Goal: Subscribe to service/newsletter

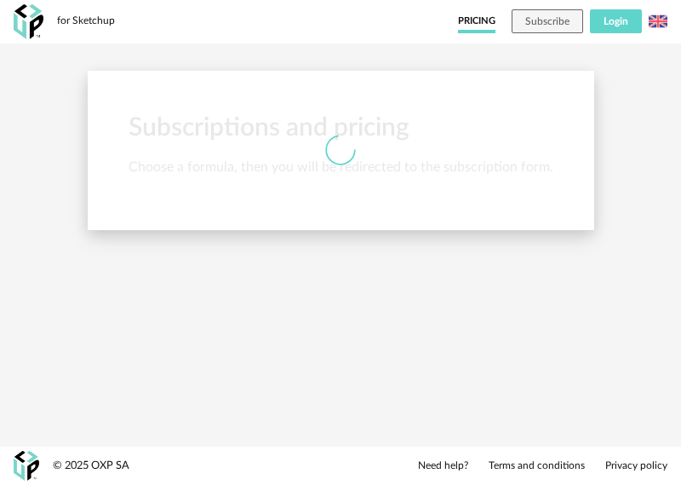
click at [601, 26] on button "Login" at bounding box center [616, 21] width 52 height 24
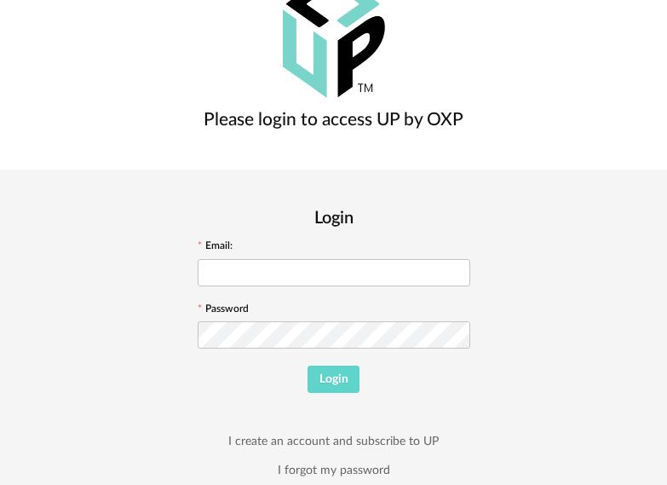
scroll to position [94, 0]
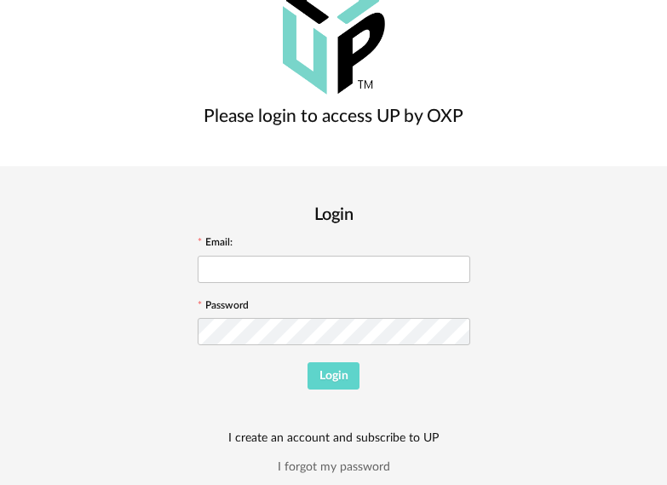
click at [439, 430] on link "I create an account and subscribe to UP" at bounding box center [333, 437] width 210 height 15
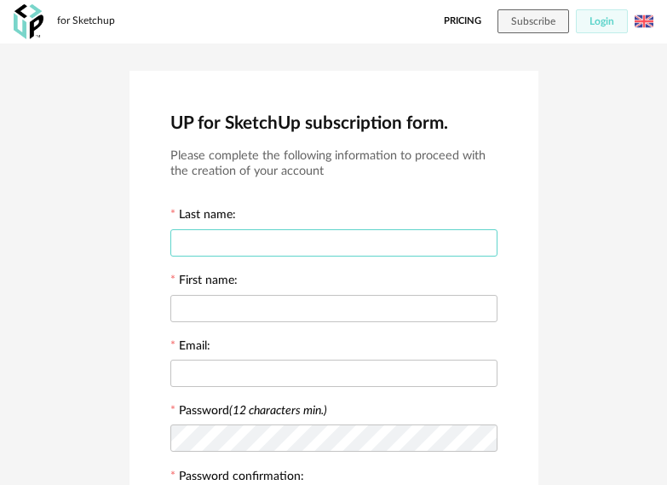
click at [242, 251] on input "text" at bounding box center [333, 242] width 327 height 27
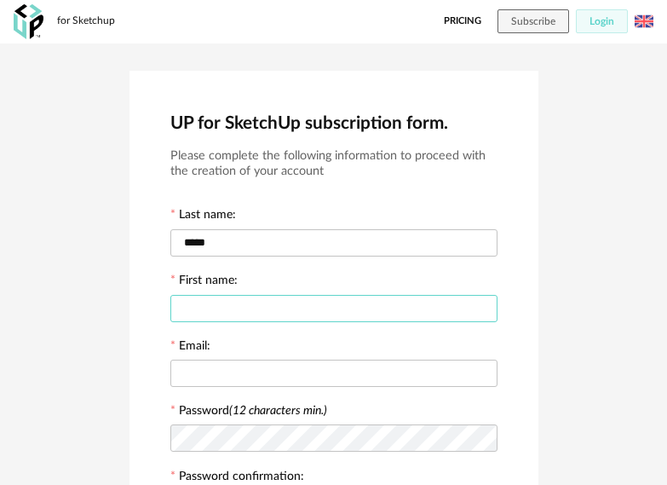
click at [218, 311] on input "text" at bounding box center [333, 308] width 327 height 27
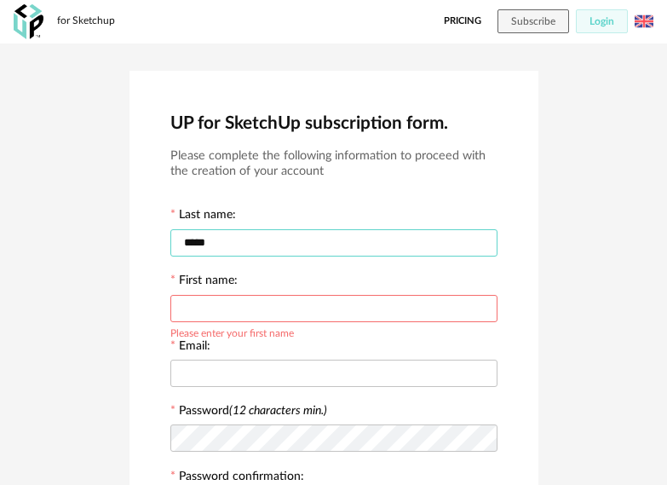
drag, startPoint x: 222, startPoint y: 242, endPoint x: -80, endPoint y: 242, distance: 302.3
click at [0, 242] on html "for Sketchup Pricing Subscribe Login Français Menu icon UP for SketchUp subscri…" at bounding box center [333, 426] width 667 height 853
type input "*********"
click at [200, 312] on input "text" at bounding box center [333, 308] width 327 height 27
type input "*****"
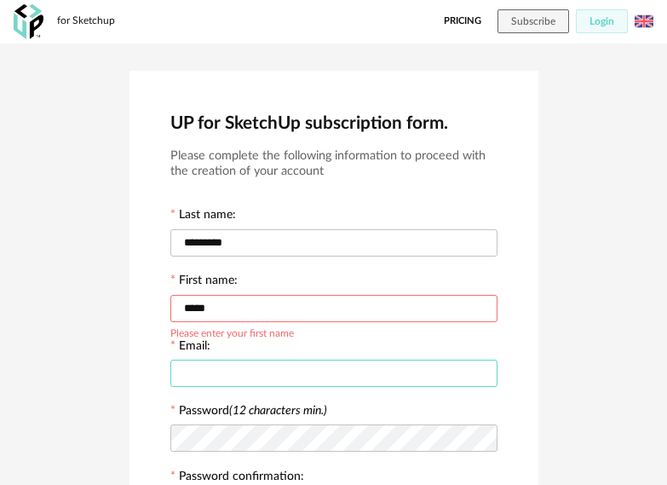
click at [230, 370] on input "text" at bounding box center [333, 372] width 327 height 27
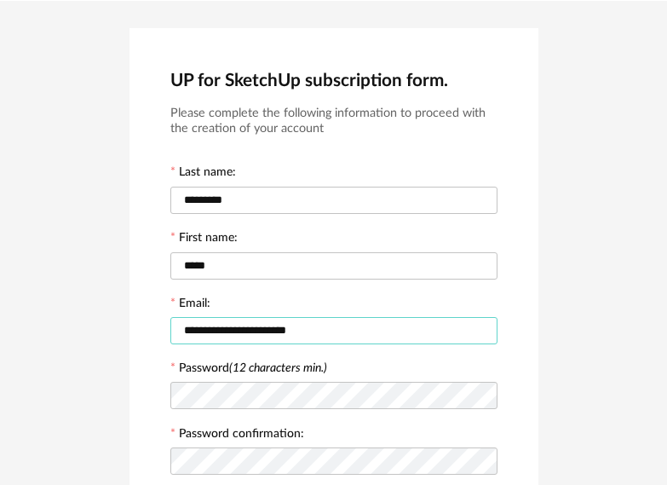
scroll to position [85, 0]
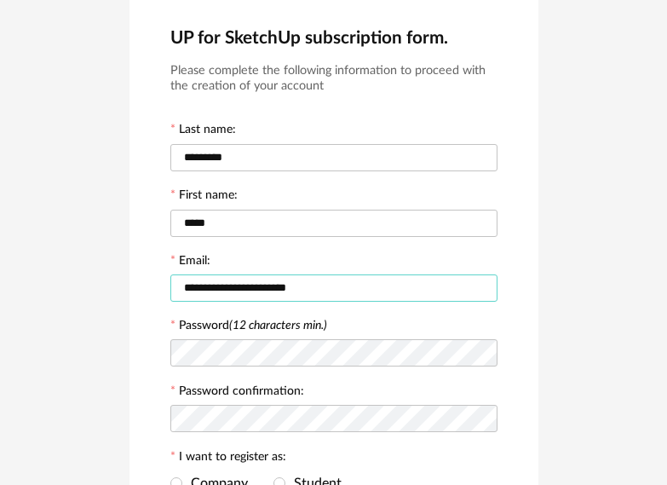
type input "**********"
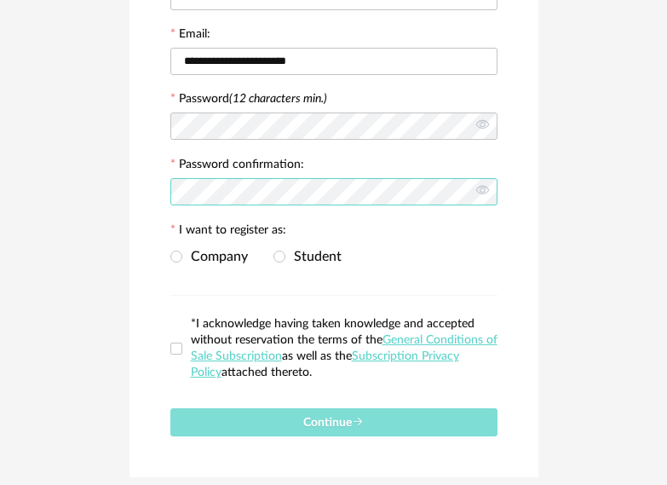
scroll to position [341, 0]
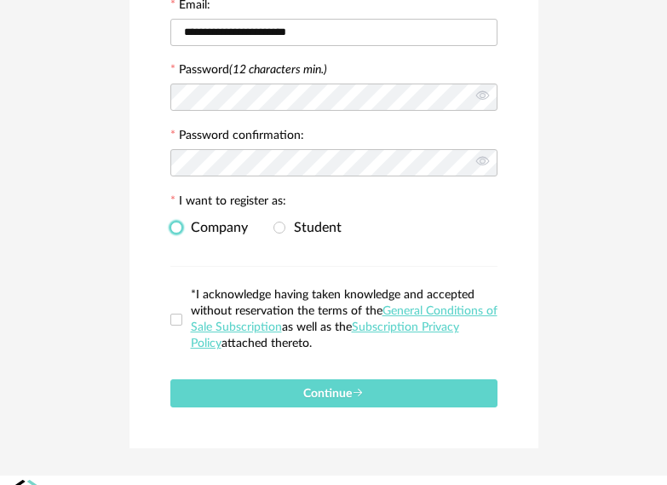
click at [179, 229] on span at bounding box center [176, 227] width 12 height 12
click at [179, 320] on span at bounding box center [176, 319] width 12 height 12
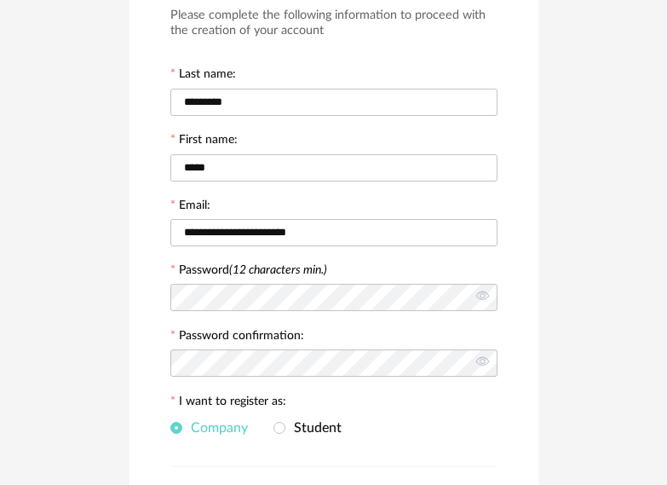
scroll to position [170, 0]
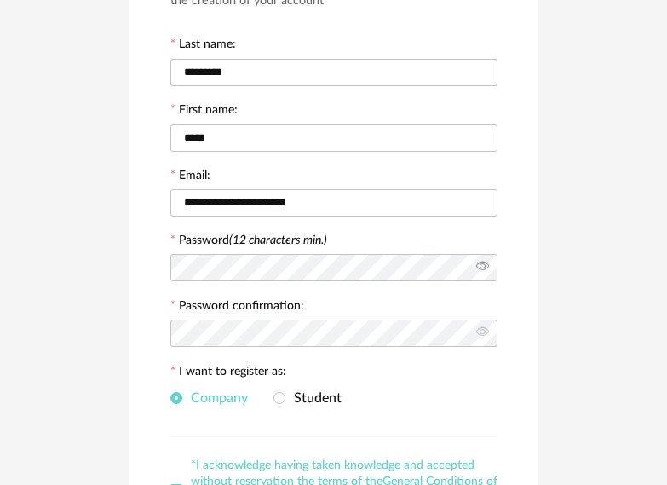
click at [480, 267] on icon at bounding box center [482, 267] width 21 height 34
drag, startPoint x: 486, startPoint y: 324, endPoint x: 565, endPoint y: 349, distance: 82.4
click at [488, 324] on icon at bounding box center [482, 333] width 21 height 34
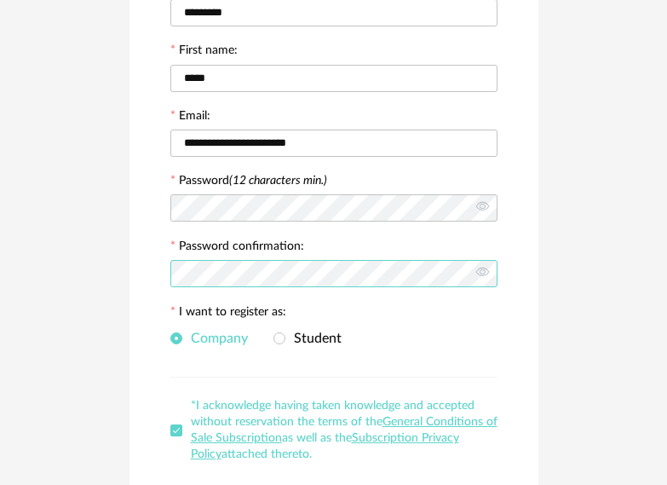
scroll to position [369, 0]
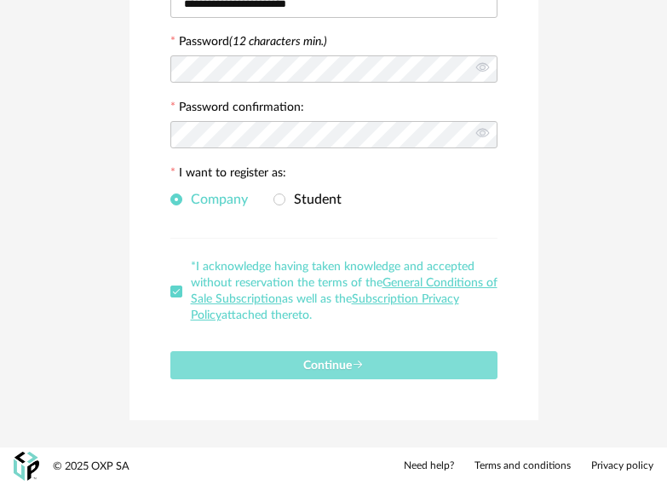
click at [340, 363] on span "Continue" at bounding box center [333, 365] width 60 height 12
click at [326, 366] on span "Continue" at bounding box center [333, 365] width 60 height 12
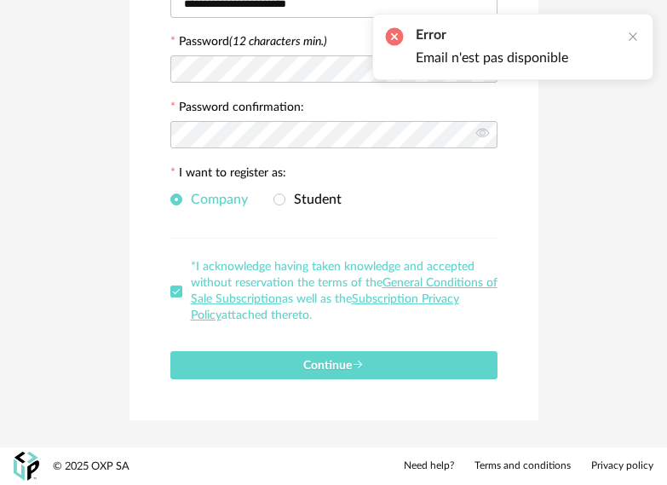
click at [578, 138] on div "**********" at bounding box center [333, 61] width 667 height 772
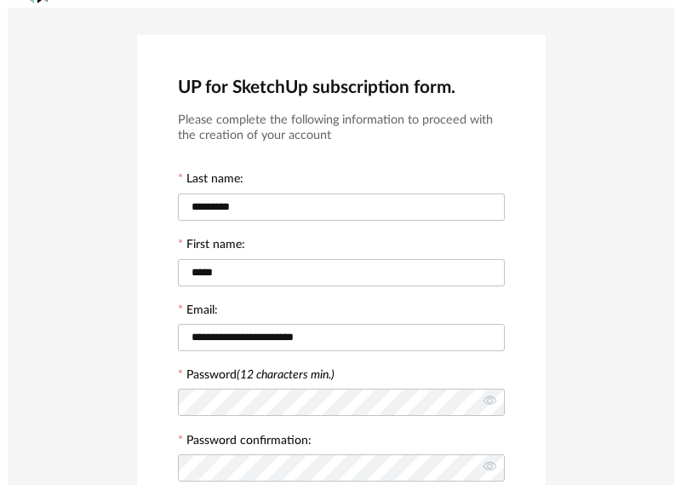
scroll to position [0, 0]
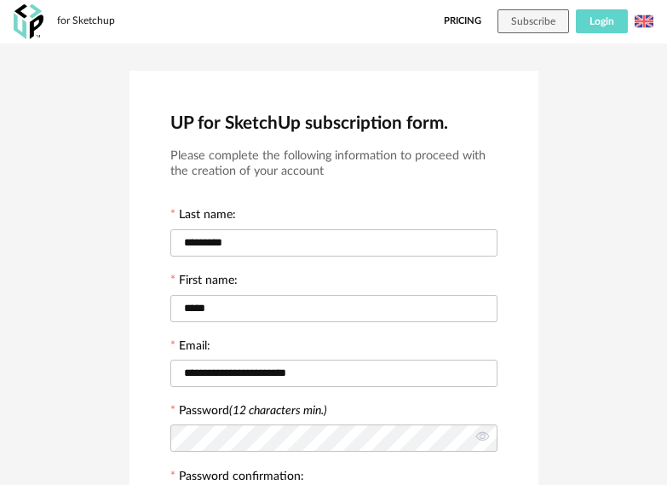
click at [598, 18] on span "Login" at bounding box center [601, 21] width 25 height 10
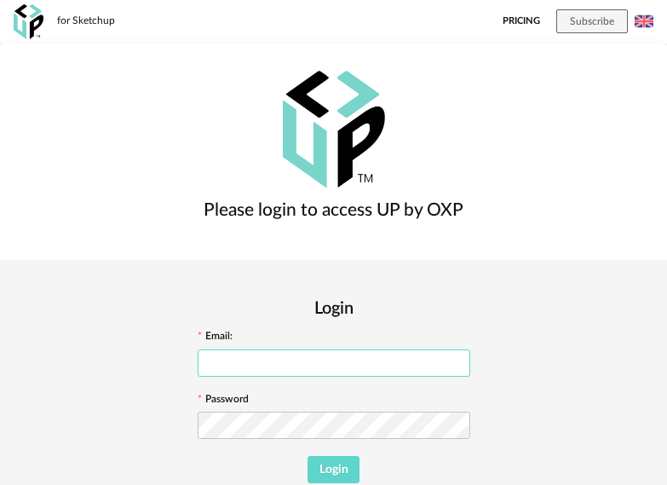
click at [414, 349] on input "text" at bounding box center [334, 362] width 273 height 27
click at [413, 349] on input "text" at bounding box center [334, 362] width 273 height 27
type input "**********"
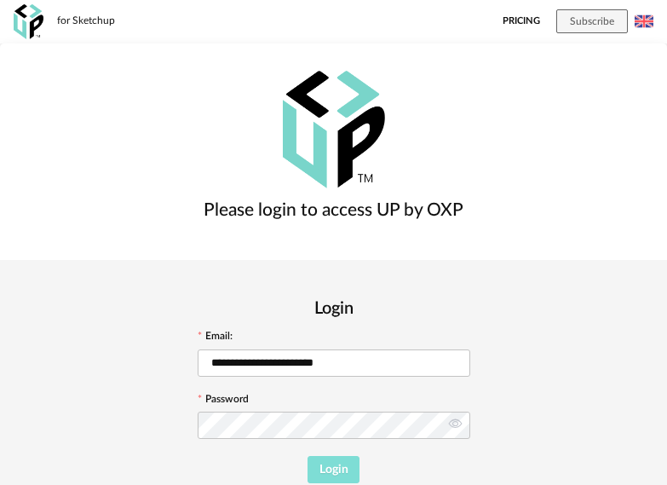
click at [359, 456] on button "Login" at bounding box center [333, 469] width 52 height 27
